Goal: Task Accomplishment & Management: Manage account settings

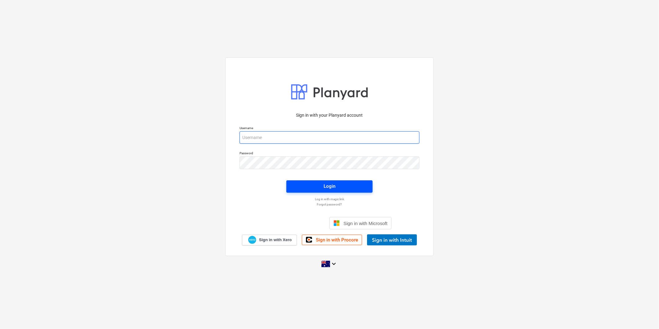
type input "[EMAIL_ADDRESS][DOMAIN_NAME]"
click at [294, 188] on button "Login" at bounding box center [329, 186] width 86 height 12
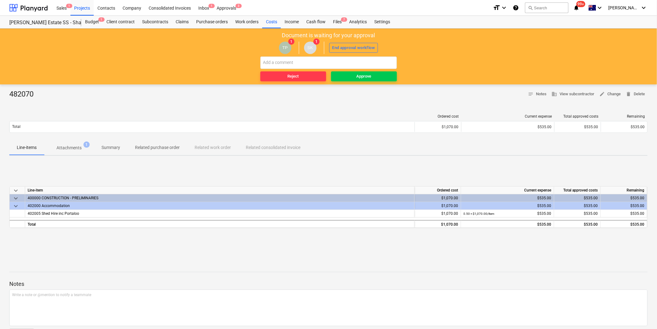
click at [85, 148] on span "Attachments 1" at bounding box center [69, 148] width 35 height 7
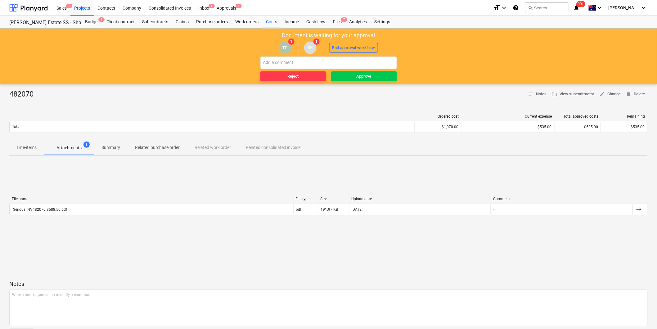
click at [88, 198] on div "File name" at bounding box center [151, 199] width 279 height 4
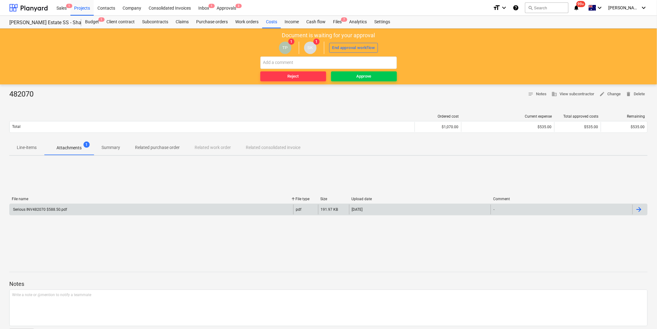
click at [90, 209] on div "Serious INV482070 $588.50.pdf" at bounding box center [152, 210] width 284 height 10
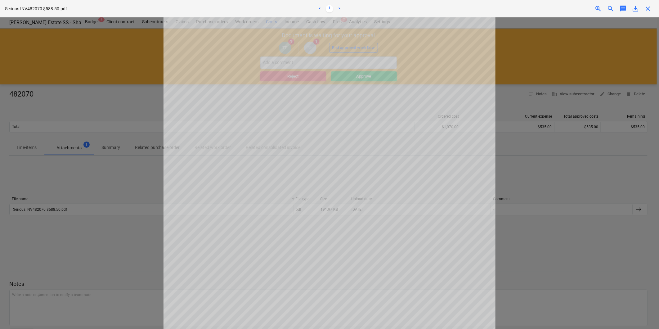
click at [94, 197] on div at bounding box center [329, 173] width 659 height 312
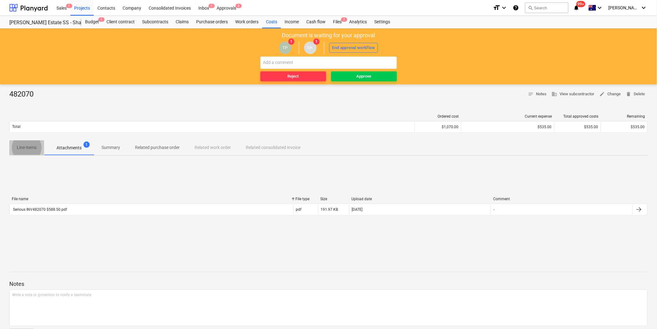
click at [33, 144] on p "Line-items" at bounding box center [27, 147] width 20 height 7
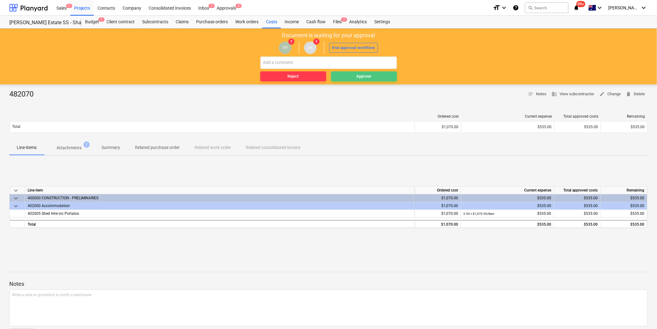
click at [359, 79] on div "Approve" at bounding box center [364, 76] width 15 height 7
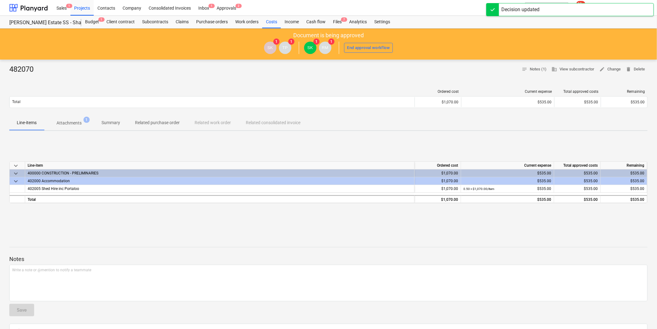
click at [66, 128] on span "Attachments 1" at bounding box center [69, 122] width 50 height 11
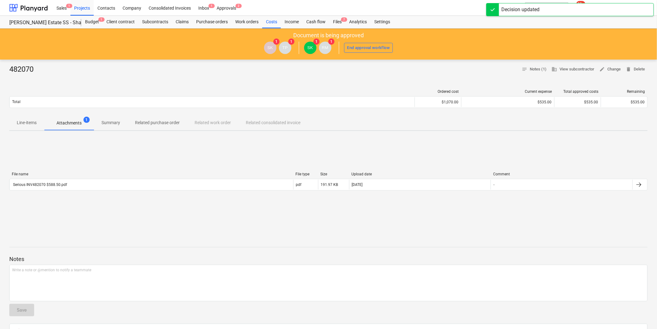
click at [75, 194] on div "File name File type Size Upload date Comment Serious INV482070 $588.50.pdf pdf …" at bounding box center [328, 182] width 638 height 31
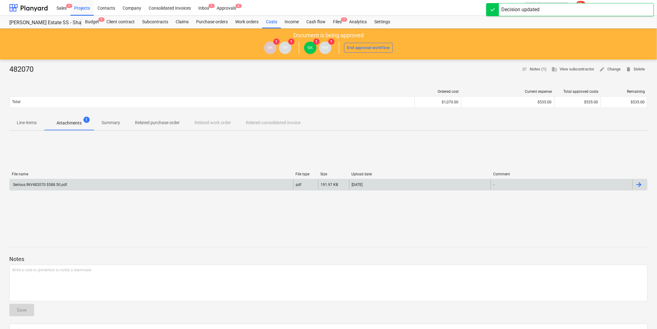
click at [69, 184] on div "Serious INV482070 $588.50.pdf" at bounding box center [152, 185] width 284 height 10
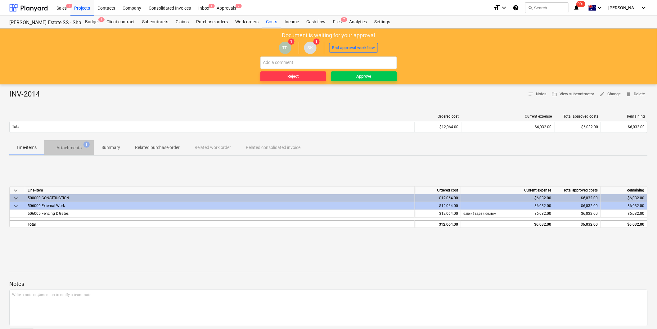
drag, startPoint x: 74, startPoint y: 146, endPoint x: 76, endPoint y: 156, distance: 9.5
click at [73, 146] on p "Attachments" at bounding box center [68, 148] width 25 height 7
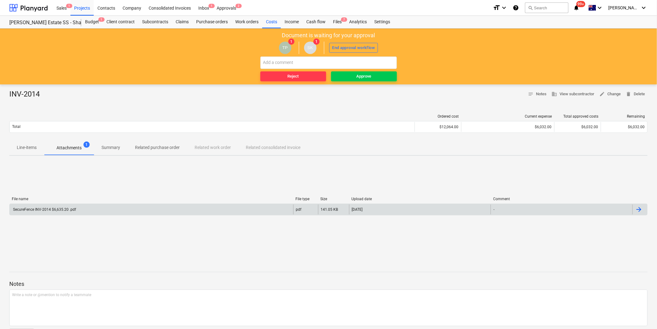
click at [95, 208] on div "SecureFence INV-2014 $6,635.20 .pdf" at bounding box center [152, 210] width 284 height 10
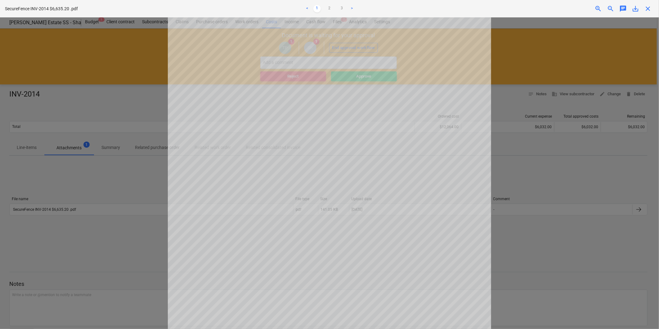
click at [333, 13] on div "< 1 2 3 >" at bounding box center [329, 8] width 216 height 17
click at [331, 10] on link "2" at bounding box center [329, 8] width 7 height 7
click at [340, 7] on link "3" at bounding box center [341, 8] width 7 height 7
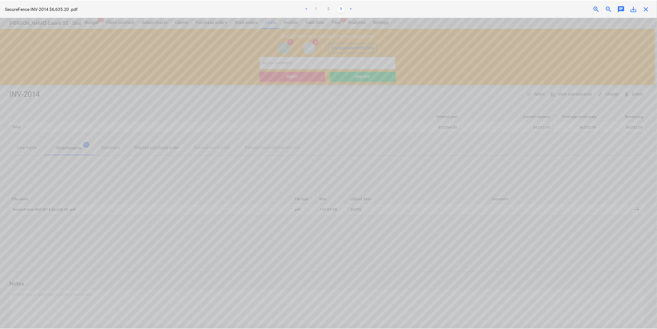
scroll to position [34, 12]
click at [649, 6] on span "close" at bounding box center [647, 8] width 7 height 7
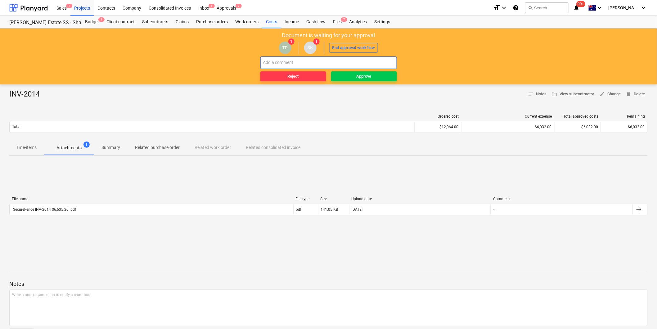
click at [293, 61] on input "text" at bounding box center [328, 62] width 137 height 12
type input "@"
click at [32, 157] on div "INV-2014 notes Notes business View subcontractor edit Change delete Delete Orde…" at bounding box center [328, 217] width 657 height 267
drag, startPoint x: 30, startPoint y: 151, endPoint x: 37, endPoint y: 151, distance: 7.5
click at [31, 151] on p "Line-items" at bounding box center [27, 147] width 20 height 7
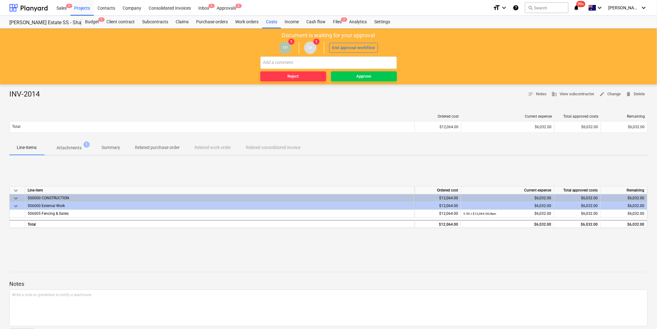
click at [75, 162] on div "keyboard_arrow_down Line-item Ordered cost Current expense Total approved costs…" at bounding box center [328, 207] width 638 height 93
drag, startPoint x: 79, startPoint y: 156, endPoint x: 83, endPoint y: 153, distance: 5.1
click at [83, 153] on div "INV-2014 notes Notes business View subcontractor edit Change delete Delete Orde…" at bounding box center [328, 217] width 657 height 267
click at [81, 152] on span "Attachments 1" at bounding box center [69, 147] width 50 height 11
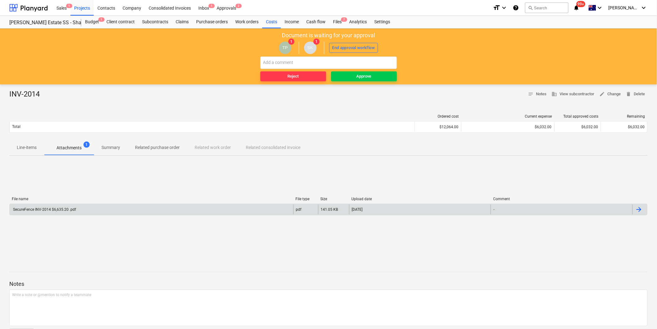
click at [61, 208] on div "SecureFence INV-2014 $6,635.20 .pdf" at bounding box center [44, 209] width 64 height 4
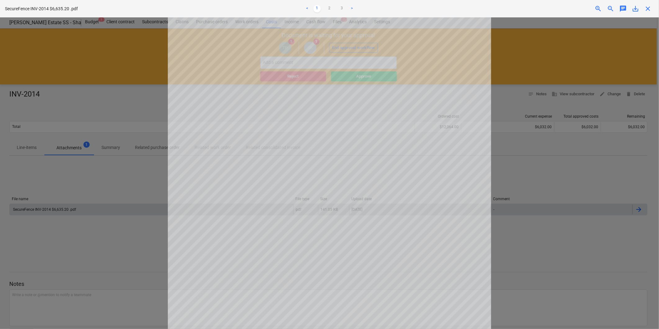
click at [334, 6] on ul "< 1 2 3 >" at bounding box center [329, 8] width 216 height 7
click at [339, 7] on link "3" at bounding box center [341, 8] width 7 height 7
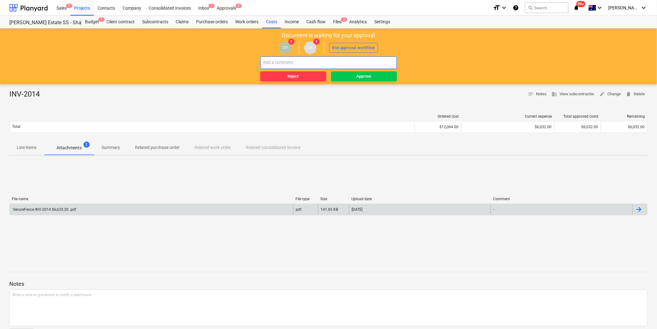
click at [283, 64] on input "text" at bounding box center [328, 62] width 137 height 12
click at [352, 207] on div "[DATE]" at bounding box center [357, 209] width 11 height 4
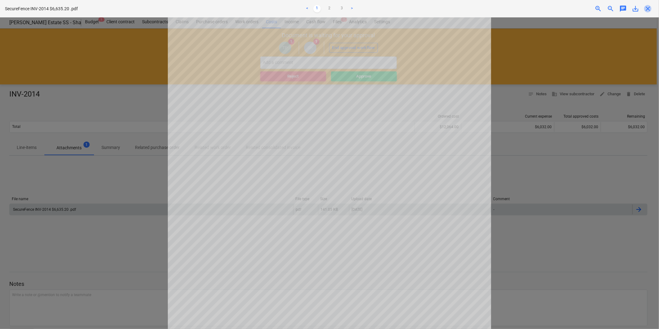
click at [645, 9] on span "close" at bounding box center [647, 8] width 7 height 7
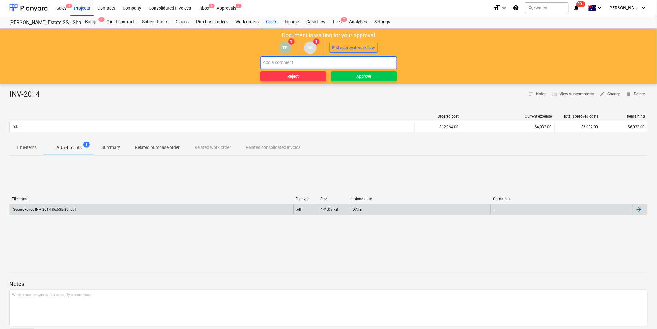
click at [271, 58] on input "text" at bounding box center [328, 62] width 137 height 12
type input "Progress claim is way too much. I think only should be like $2,000 max to demo"
click at [278, 80] on button "Reject" at bounding box center [293, 76] width 66 height 10
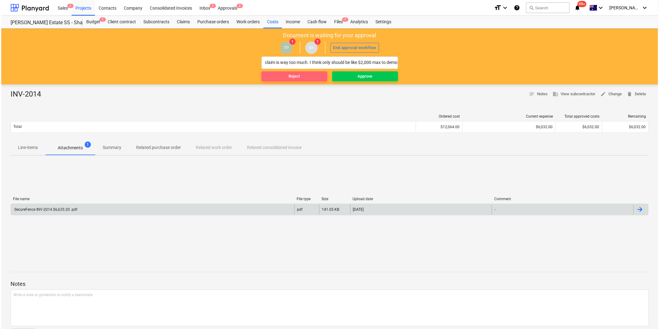
scroll to position [0, 0]
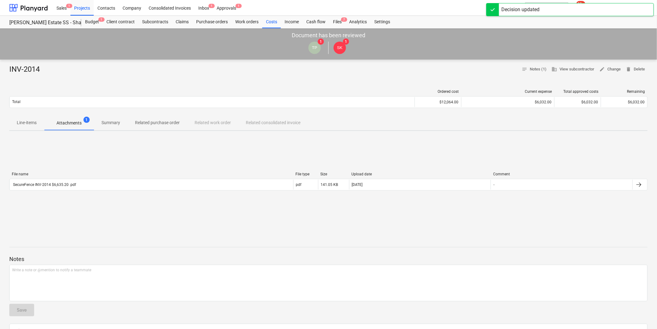
click at [44, 128] on span "Attachments 1" at bounding box center [69, 122] width 50 height 11
click at [39, 124] on span "Line-items" at bounding box center [26, 123] width 35 height 10
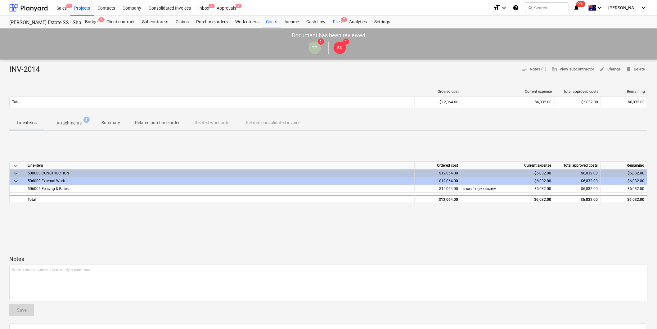
click at [339, 20] on div "Files 7" at bounding box center [337, 22] width 16 height 12
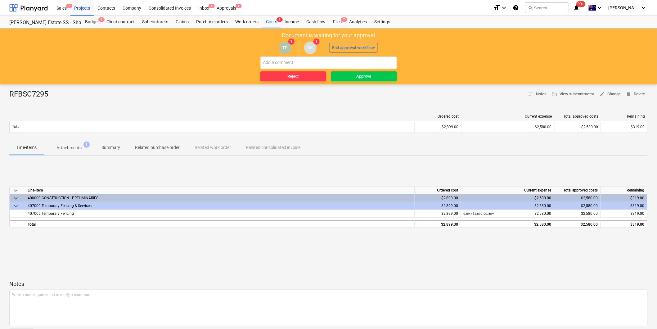
click at [79, 154] on button "Attachments 1" at bounding box center [69, 147] width 50 height 15
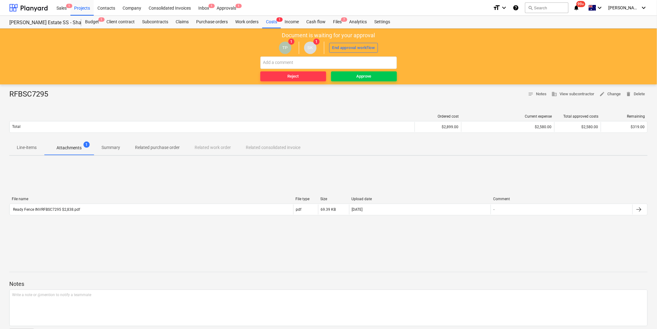
click at [88, 216] on div "File name File type Size Upload date Comment Ready Fence INVRFBSC7295 $2,838.pd…" at bounding box center [328, 207] width 638 height 21
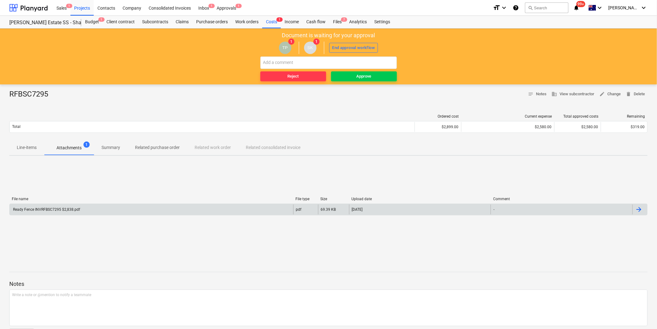
click at [85, 212] on div "Ready Fence INVRFBSC7295 $2,838.pdf" at bounding box center [152, 210] width 284 height 10
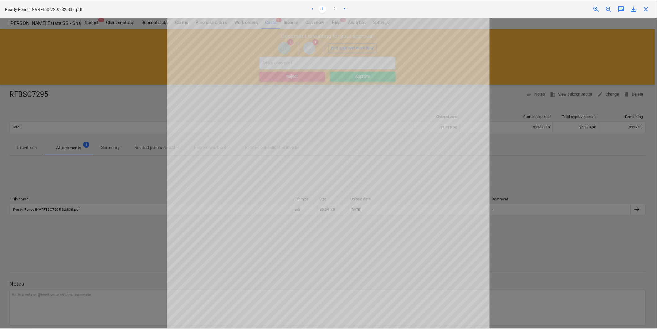
scroll to position [34, 0]
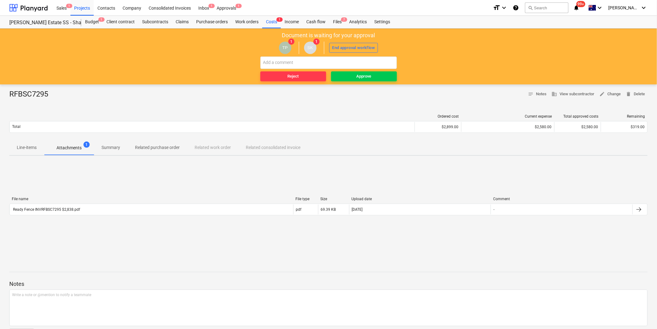
click at [48, 157] on div "RFBSC7295 notes Notes business View subcontractor edit Change delete Delete Ord…" at bounding box center [328, 217] width 657 height 267
click at [34, 148] on p "Line-items" at bounding box center [27, 147] width 20 height 7
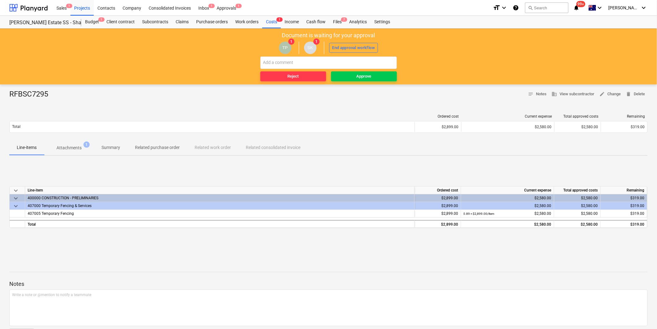
click at [147, 151] on span "Related purchase order" at bounding box center [158, 147] width 60 height 10
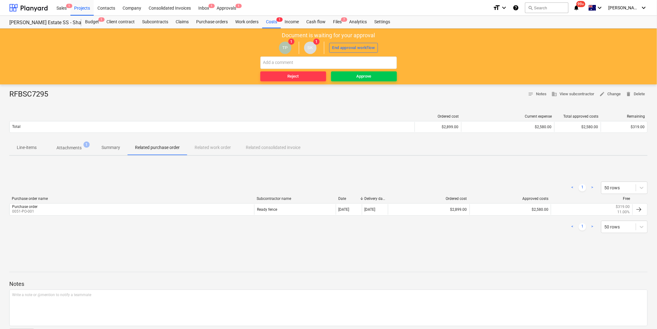
drag, startPoint x: 60, startPoint y: 206, endPoint x: 207, endPoint y: 174, distance: 150.4
click at [212, 163] on div "< 1 > 50 rows Purchase order name Subcontractor name Date Delivery date Ordered…" at bounding box center [328, 207] width 638 height 93
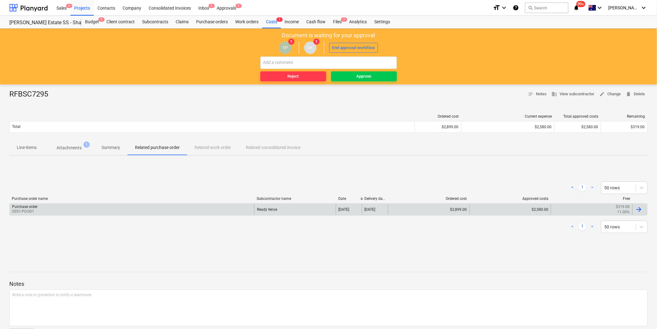
click at [180, 210] on div "Purchase order 0051-PO-001" at bounding box center [132, 209] width 245 height 11
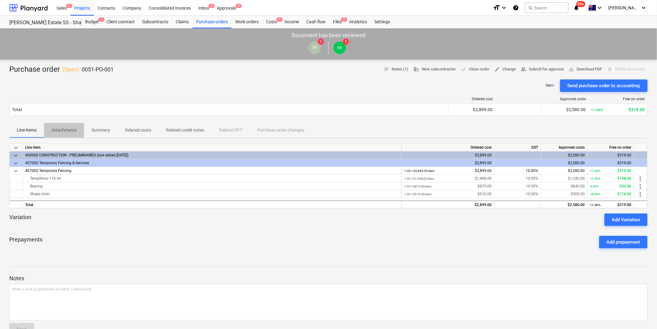
click at [65, 126] on span "Attachments" at bounding box center [64, 130] width 40 height 10
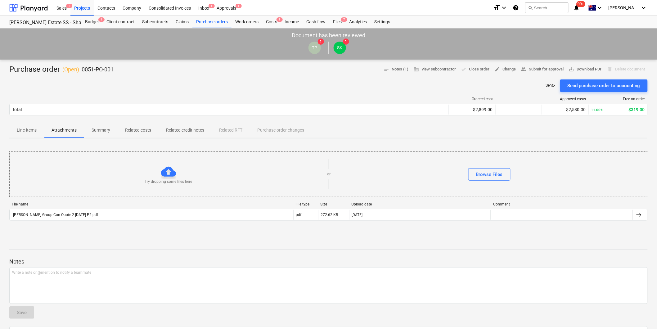
click at [107, 128] on p "Summary" at bounding box center [101, 130] width 19 height 7
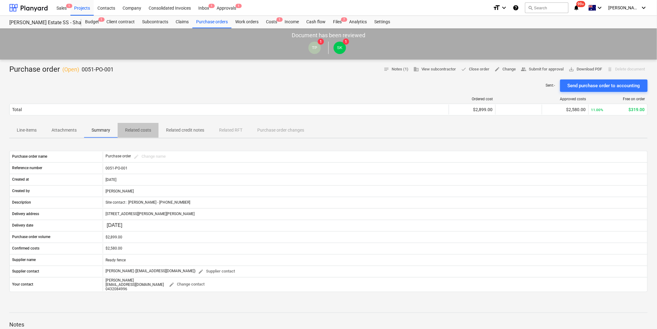
click at [131, 124] on button "Related costs" at bounding box center [138, 130] width 41 height 15
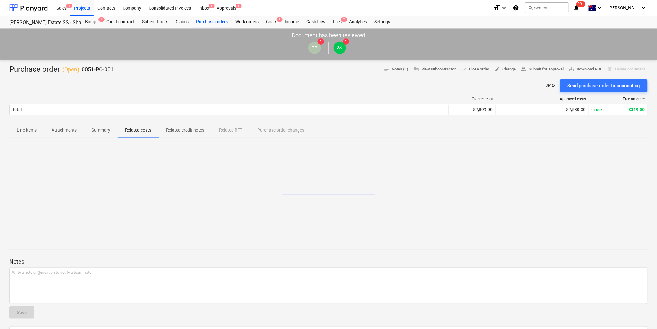
click at [61, 122] on div "Ordered cost Approved costs Free on order Total $2,899.00 $2,580.00 11.00% $319…" at bounding box center [328, 107] width 638 height 31
click at [41, 126] on span "Line-items" at bounding box center [26, 130] width 35 height 10
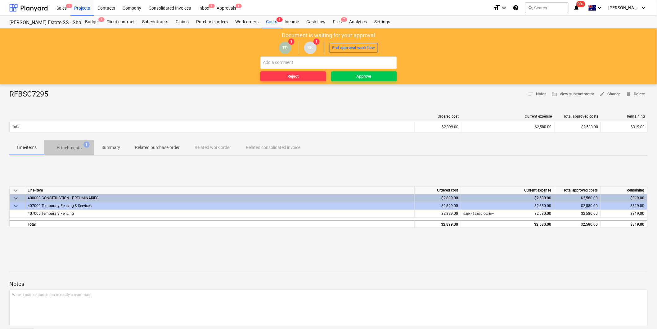
click at [69, 152] on span "Attachments 1" at bounding box center [69, 147] width 50 height 11
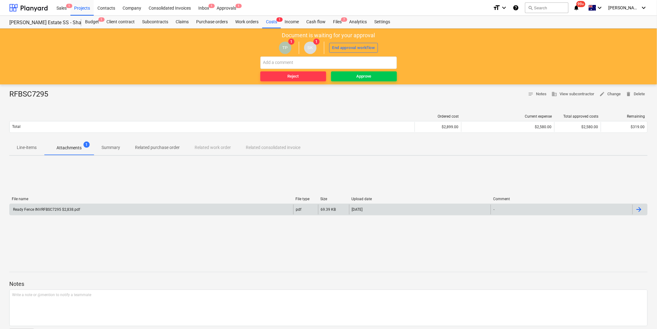
click at [57, 206] on div "Ready Fence INVRFBSC7295 $2,838.pdf" at bounding box center [152, 210] width 284 height 10
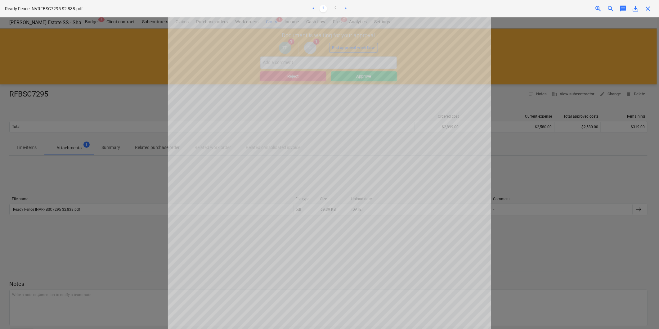
scroll to position [34, 0]
click at [647, 6] on span "close" at bounding box center [647, 8] width 7 height 7
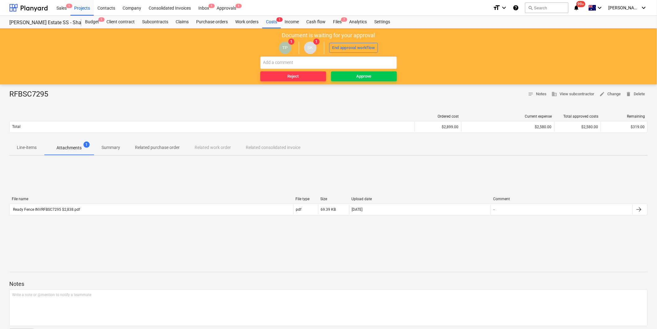
click at [48, 141] on button "Attachments 1" at bounding box center [69, 147] width 50 height 15
drag, startPoint x: 46, startPoint y: 142, endPoint x: 39, endPoint y: 144, distance: 7.7
click at [46, 142] on button "Attachments 1" at bounding box center [69, 147] width 50 height 15
click at [39, 146] on span "Line-items" at bounding box center [26, 147] width 35 height 10
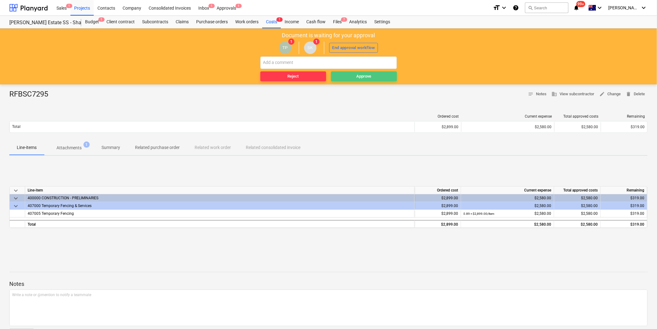
click at [368, 75] on div "Approve" at bounding box center [364, 76] width 15 height 7
